Goal: Transaction & Acquisition: Register for event/course

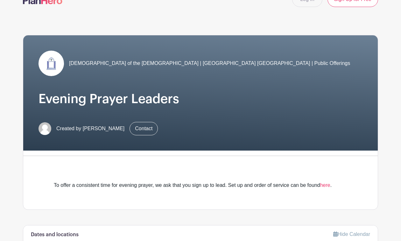
scroll to position [18, 0]
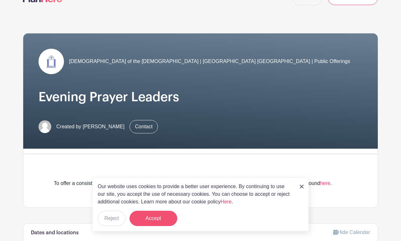
click at [151, 220] on button "Accept" at bounding box center [153, 218] width 48 height 15
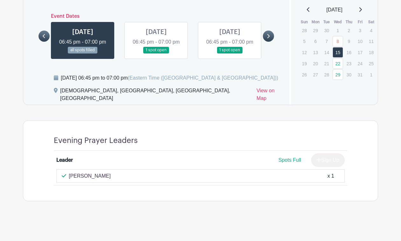
scroll to position [262, 0]
click at [156, 53] on link at bounding box center [156, 53] width 0 height 0
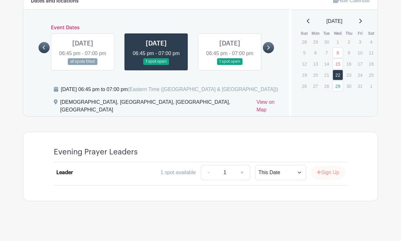
click at [321, 173] on button "Sign Up" at bounding box center [327, 172] width 33 height 13
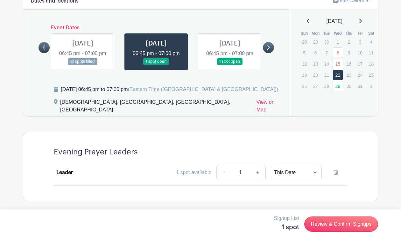
click at [100, 178] on div "Leader 1 spot available - 1 + This Date Select Dates Select Dates" at bounding box center [200, 174] width 288 height 18
click at [69, 178] on div "Leader 1 spot available - 1 + This Date Select Dates Select Dates" at bounding box center [200, 174] width 288 height 18
click at [336, 84] on link "29" at bounding box center [337, 86] width 10 height 10
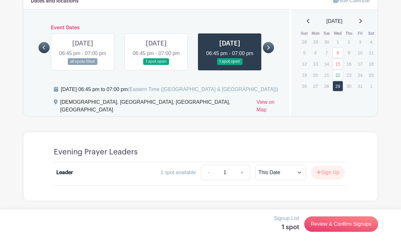
scroll to position [251, 0]
click at [317, 171] on icon "submit" at bounding box center [319, 172] width 4 height 5
click at [214, 221] on div "Signup List 2 spots Review & Confirm Signups" at bounding box center [200, 223] width 355 height 19
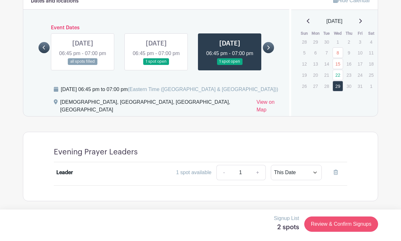
click at [325, 224] on link "Review & Confirm Signups" at bounding box center [341, 223] width 74 height 15
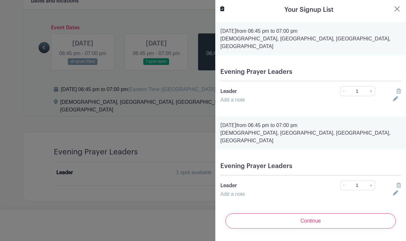
click at [231, 97] on link "Add a note" at bounding box center [232, 99] width 24 height 5
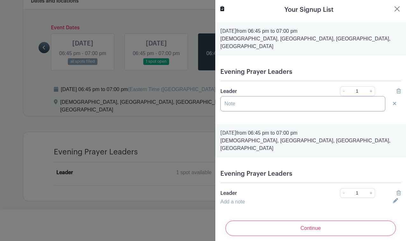
click at [232, 96] on input "text" at bounding box center [302, 103] width 165 height 15
type input "T"
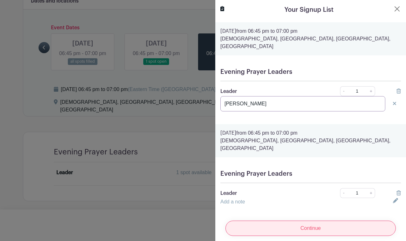
type input "[PERSON_NAME]"
click at [305, 220] on input "Continue" at bounding box center [310, 227] width 170 height 15
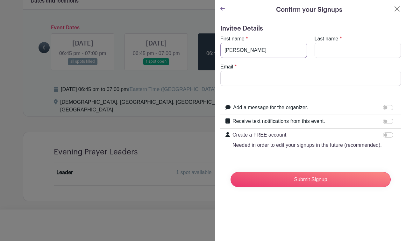
type input "[PERSON_NAME]"
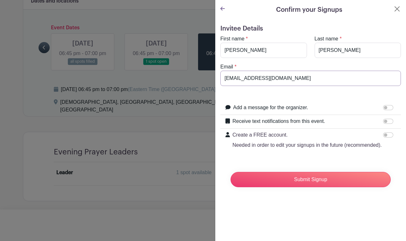
type input "[EMAIL_ADDRESS][DOMAIN_NAME]"
click at [308, 187] on input "Submit Signup" at bounding box center [310, 179] width 160 height 15
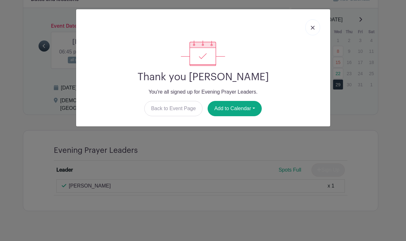
click at [311, 27] on img at bounding box center [313, 28] width 4 height 4
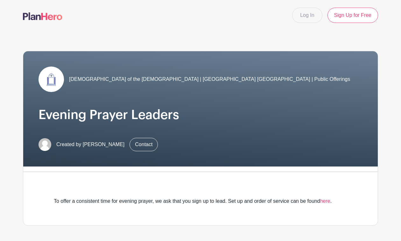
scroll to position [0, 0]
